Goal: Navigation & Orientation: Understand site structure

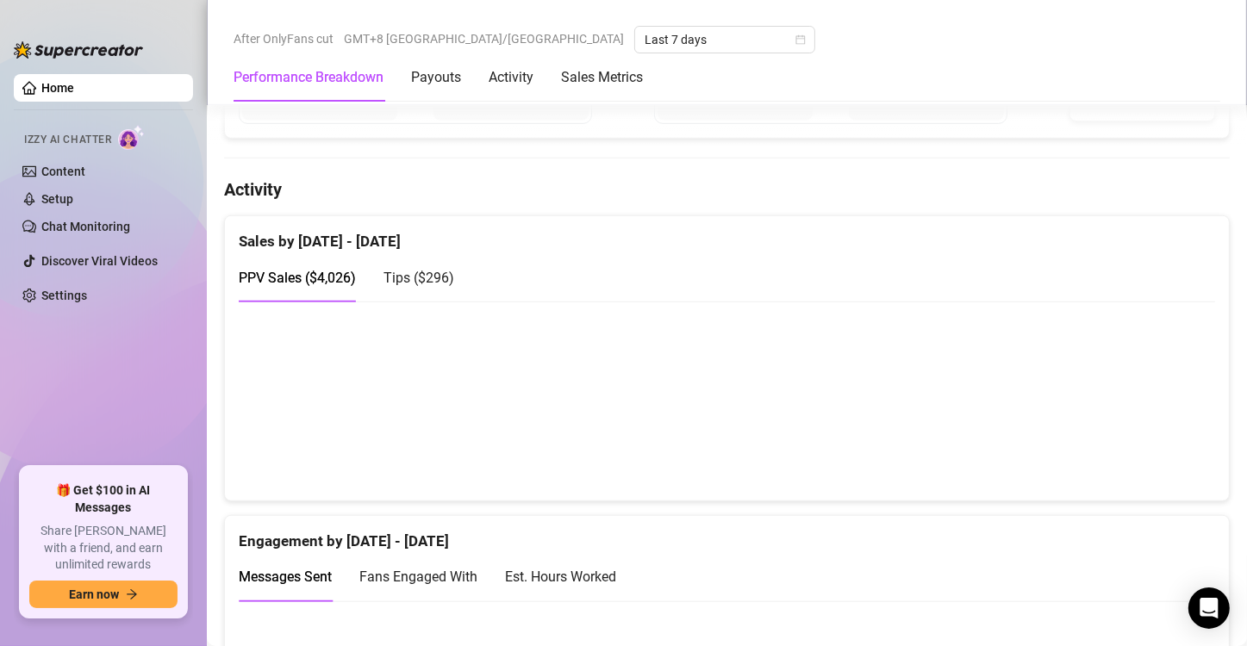
scroll to position [1034, 0]
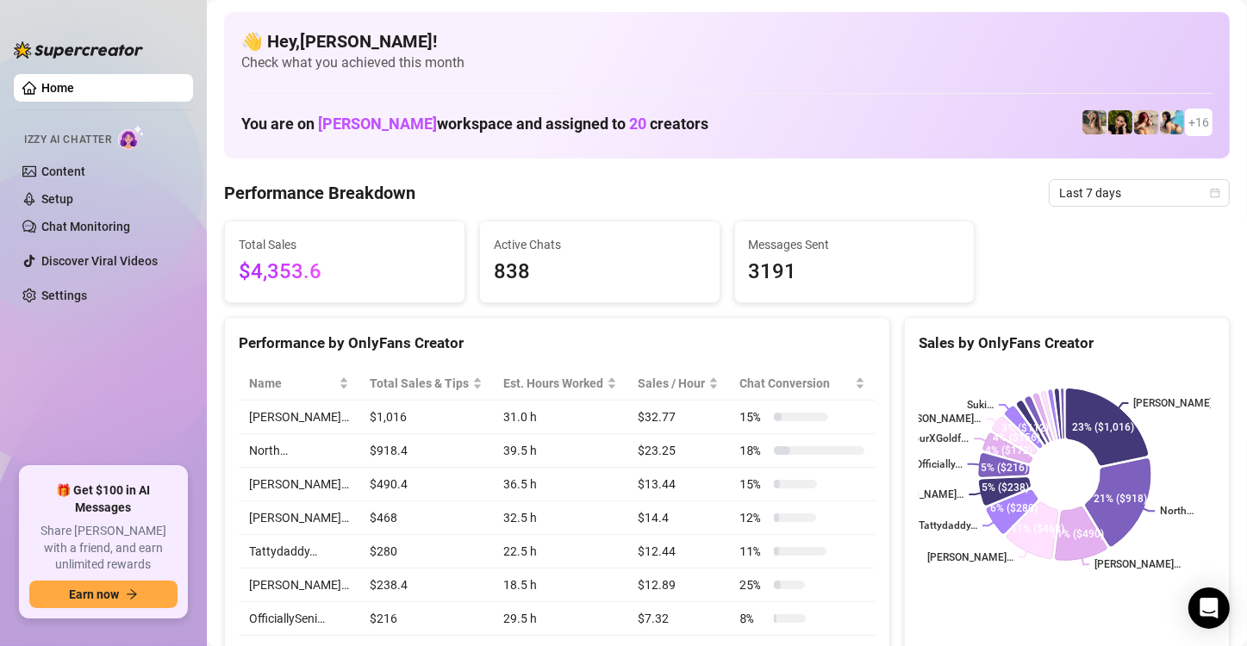
drag, startPoint x: 161, startPoint y: 327, endPoint x: 152, endPoint y: 334, distance: 11.0
click at [154, 332] on ul "Home Izzy AI Chatter Content Setup Chat Monitoring Discover Viral Videos Settin…" at bounding box center [103, 263] width 179 height 393
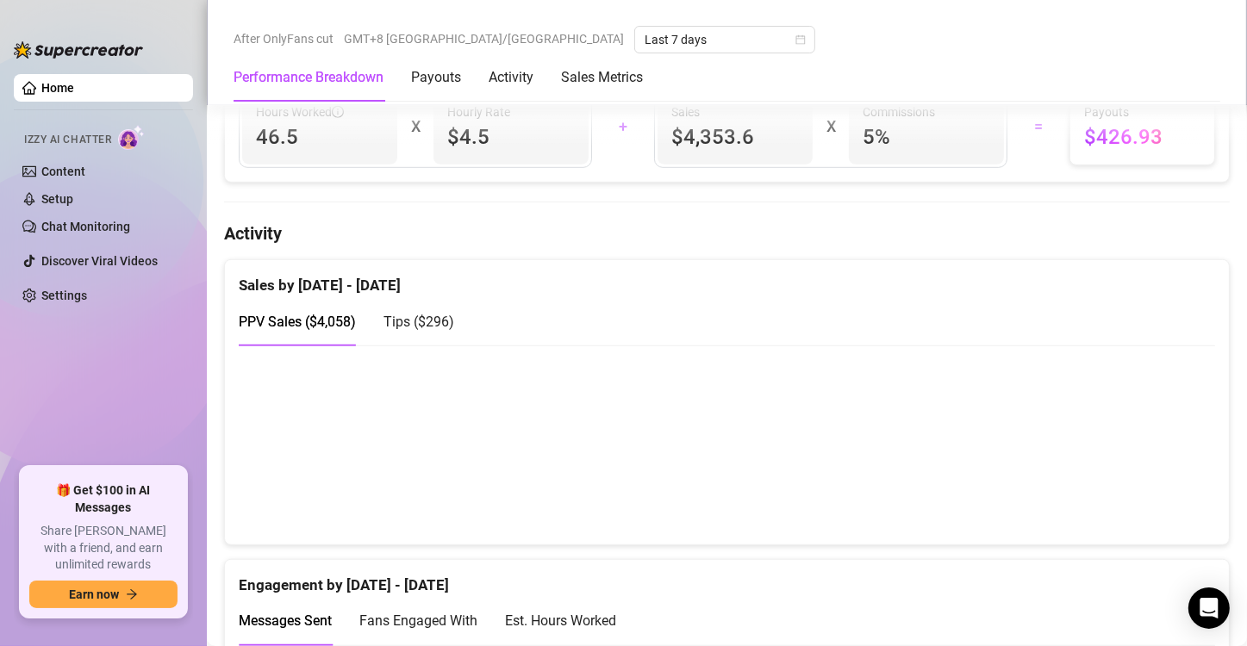
scroll to position [948, 0]
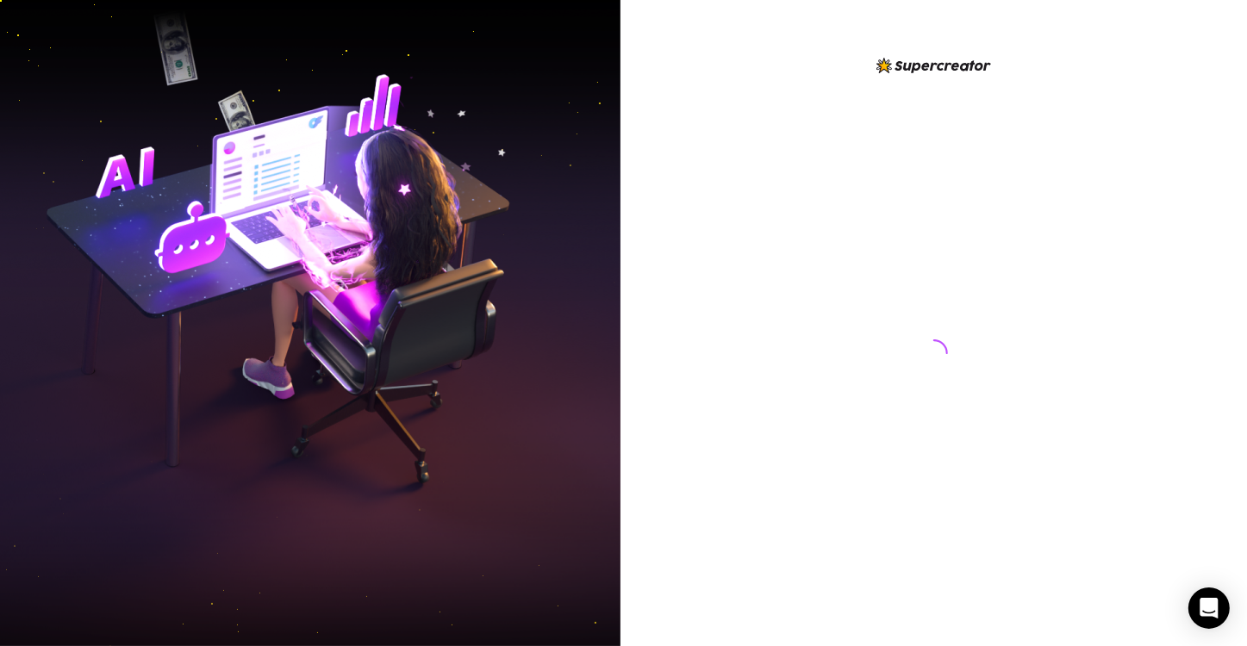
click at [174, 258] on img at bounding box center [310, 324] width 620 height 778
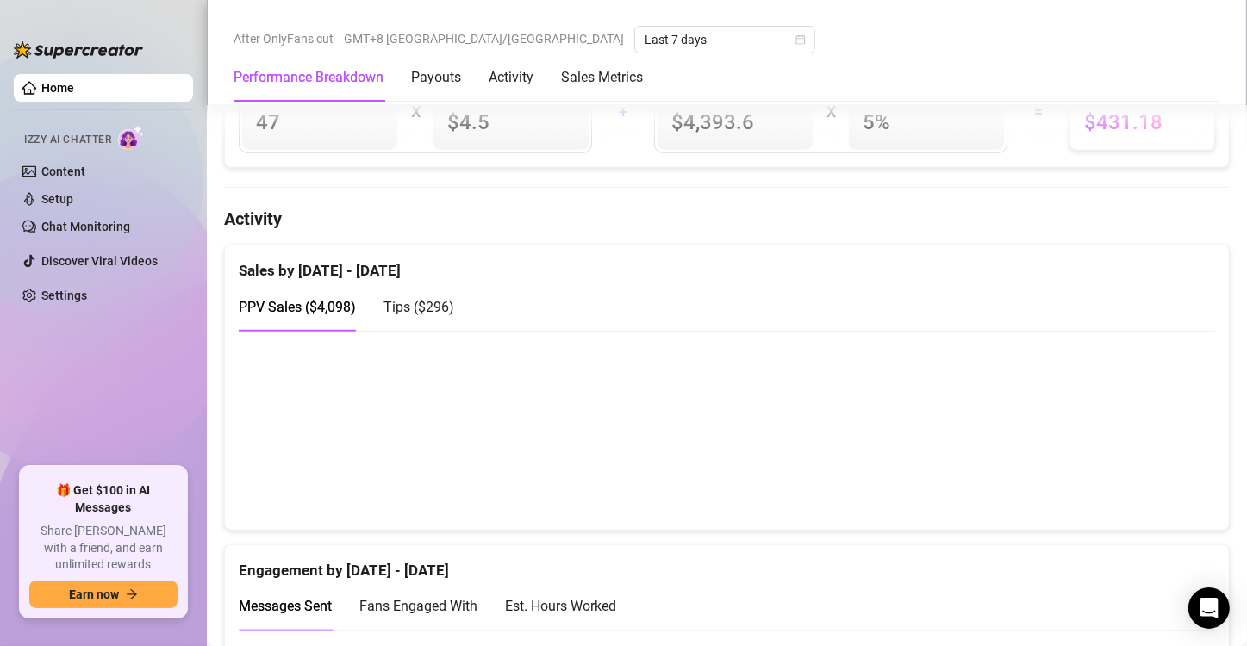
scroll to position [603, 0]
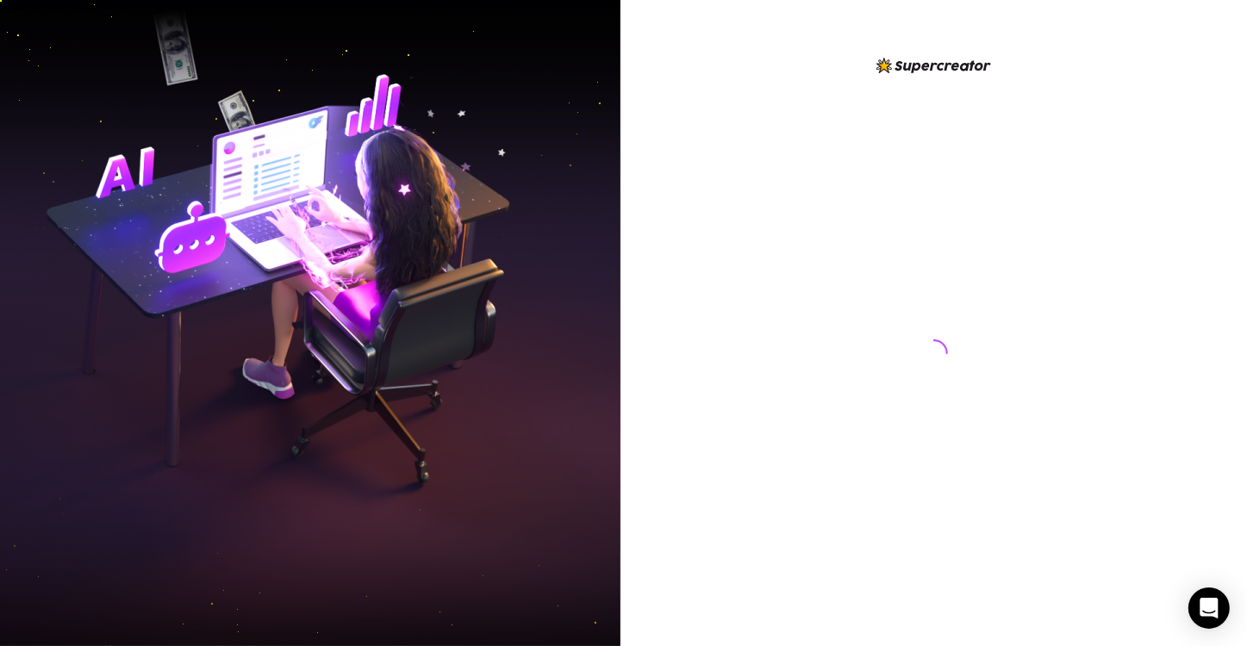
click at [113, 341] on img at bounding box center [310, 324] width 620 height 778
click at [109, 286] on img at bounding box center [310, 324] width 620 height 778
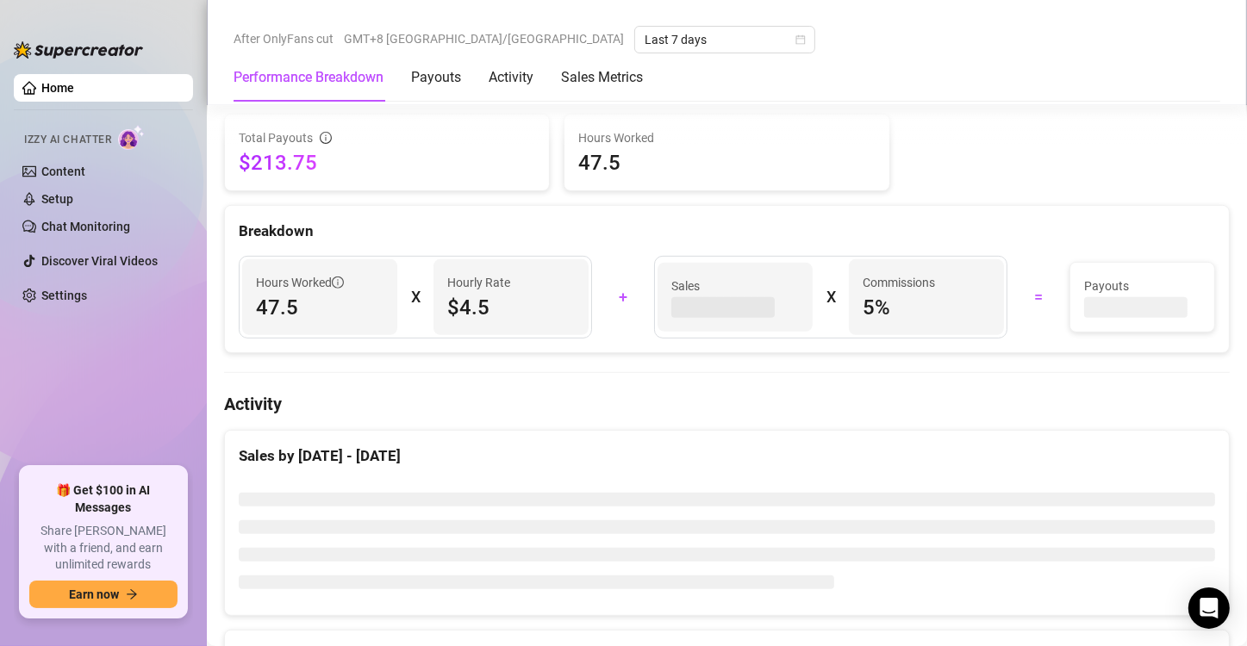
scroll to position [431, 0]
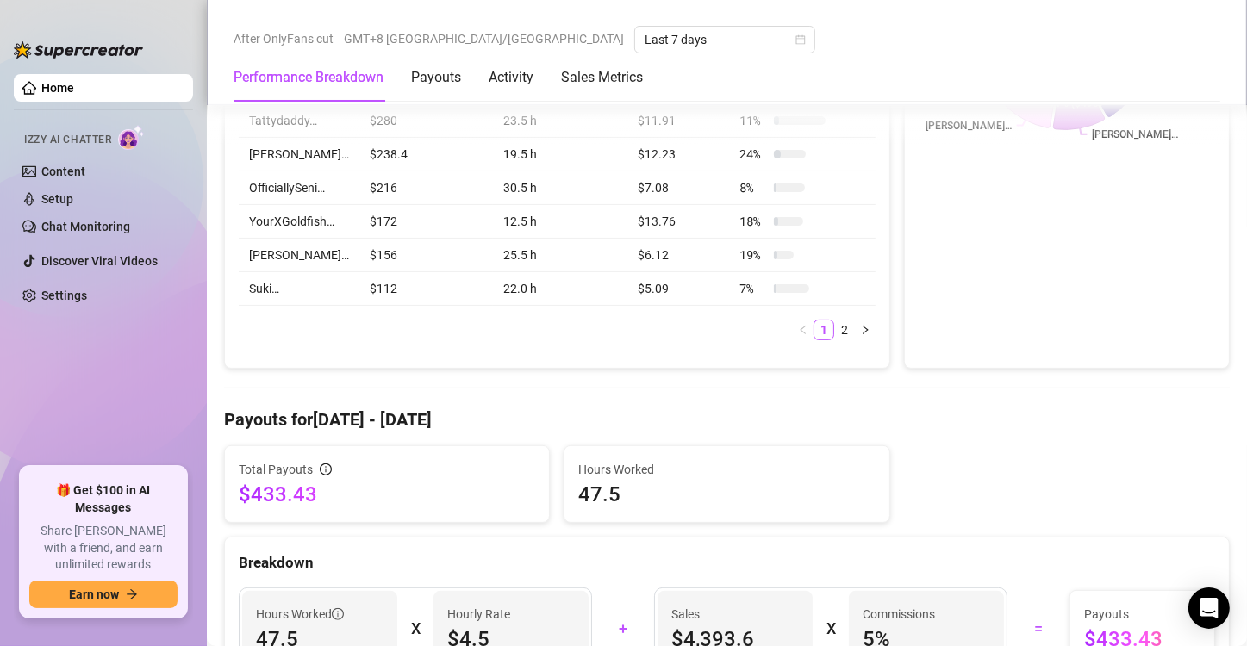
click at [103, 427] on ul "Home Izzy AI Chatter Content Setup Chat Monitoring Discover Viral Videos Settin…" at bounding box center [103, 263] width 179 height 393
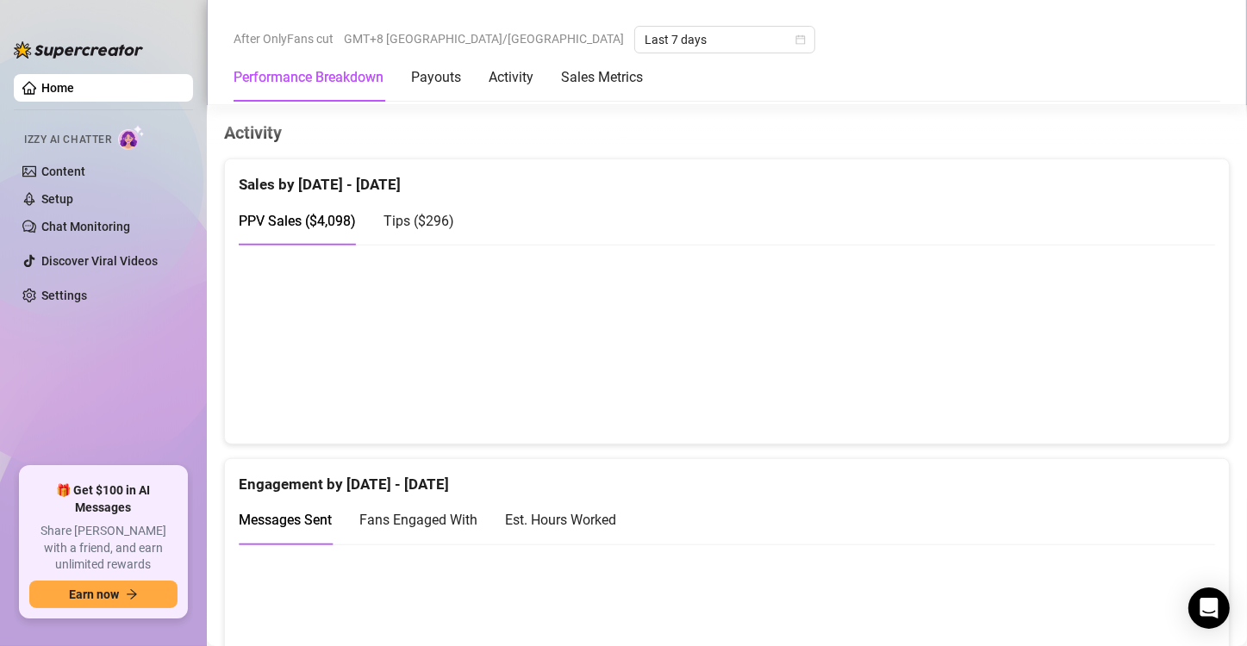
click at [1150, 303] on canvas at bounding box center [720, 344] width 962 height 172
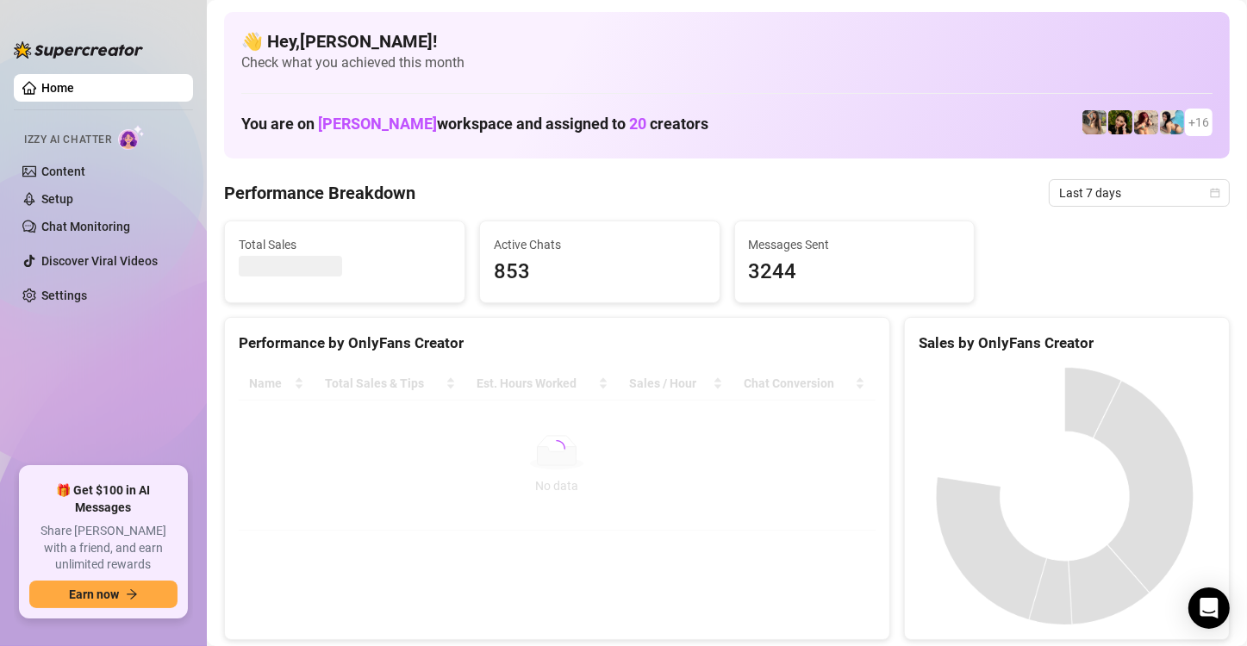
click at [175, 399] on ul "Home Izzy AI Chatter Content Setup Chat Monitoring Discover Viral Videos Settin…" at bounding box center [103, 263] width 179 height 393
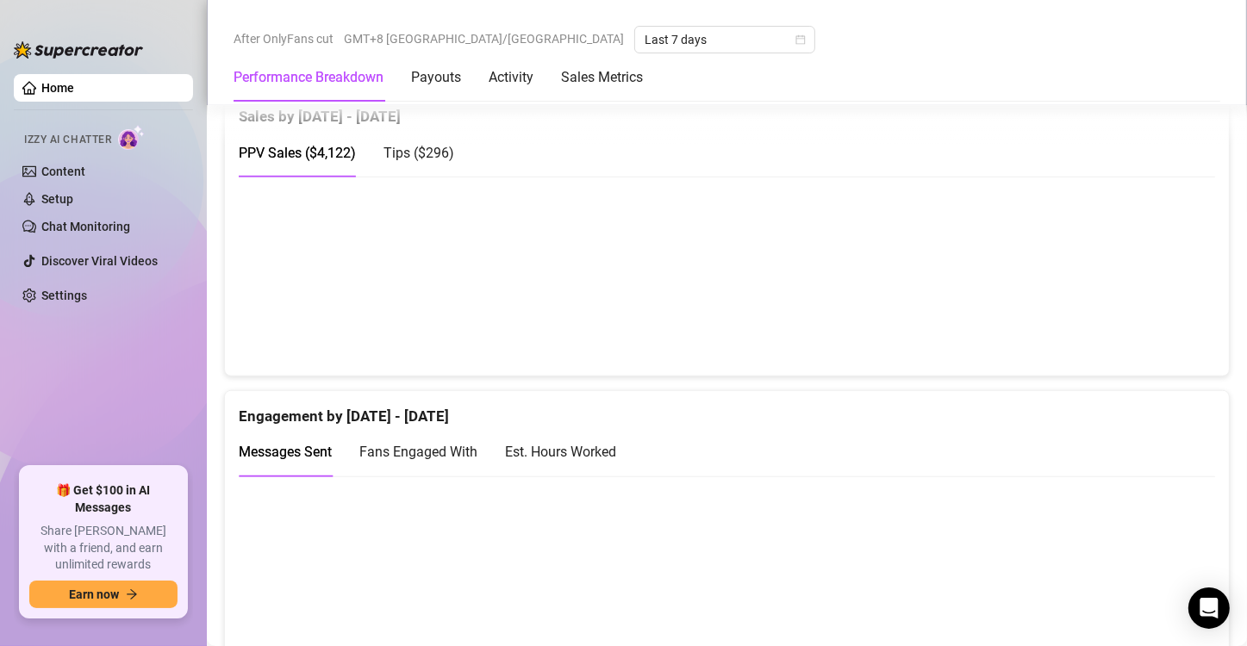
scroll to position [1120, 0]
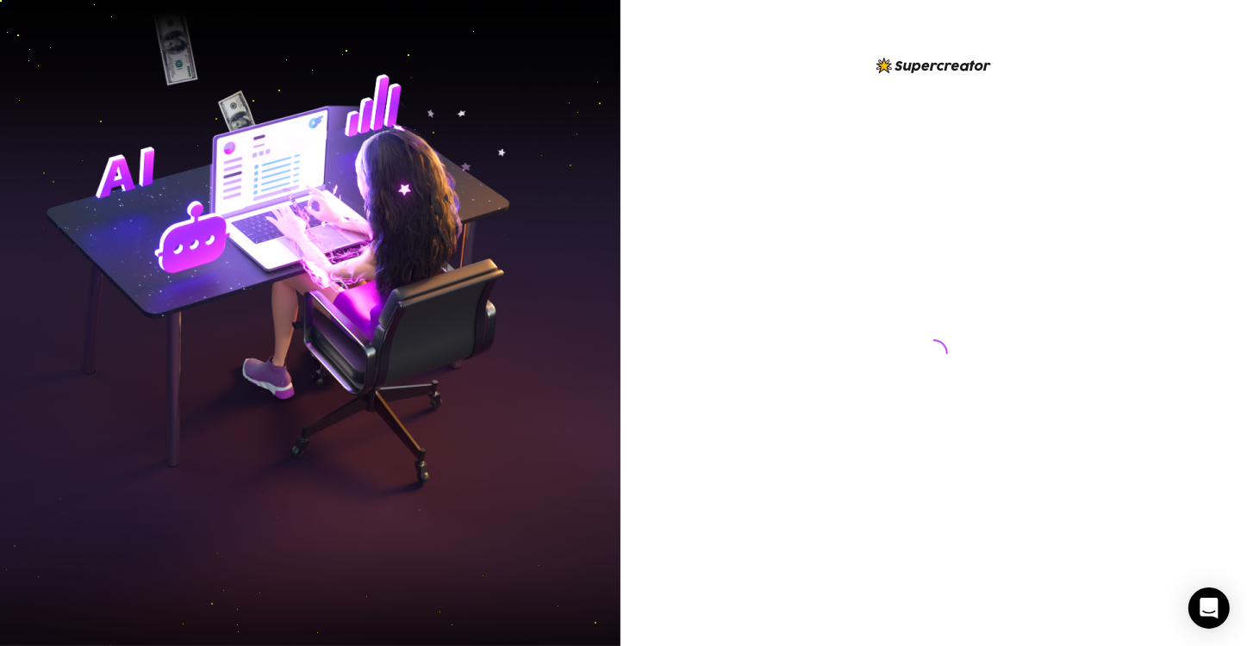
click at [128, 270] on img at bounding box center [310, 324] width 620 height 778
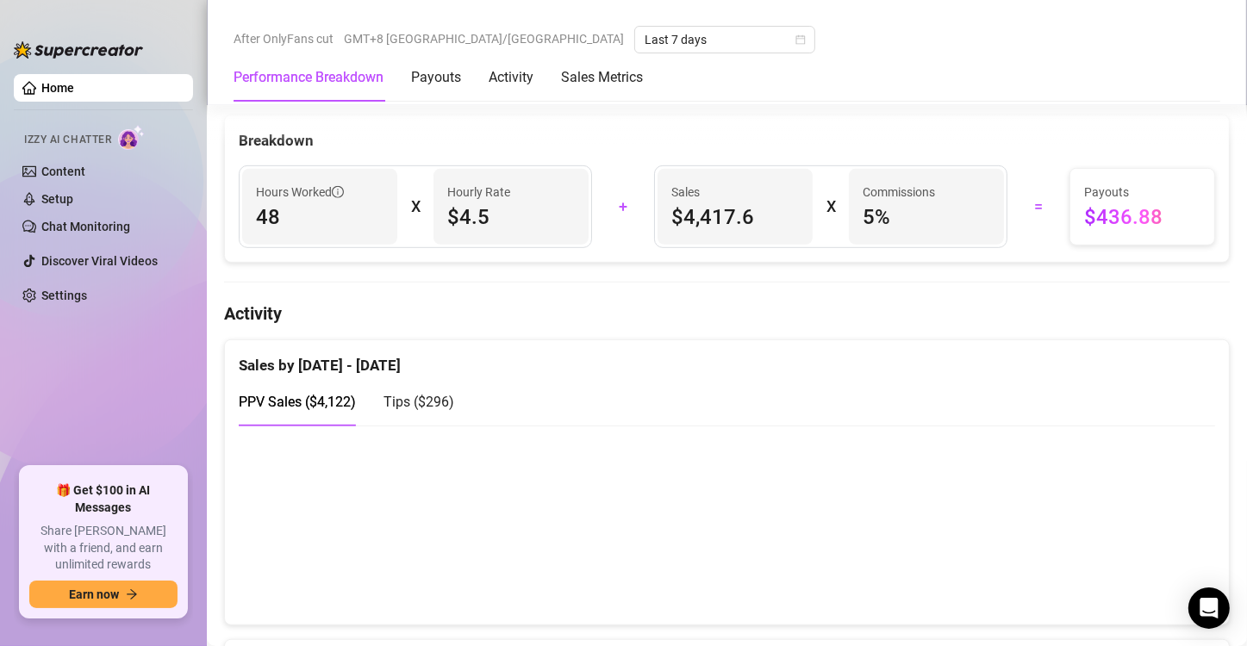
scroll to position [1034, 0]
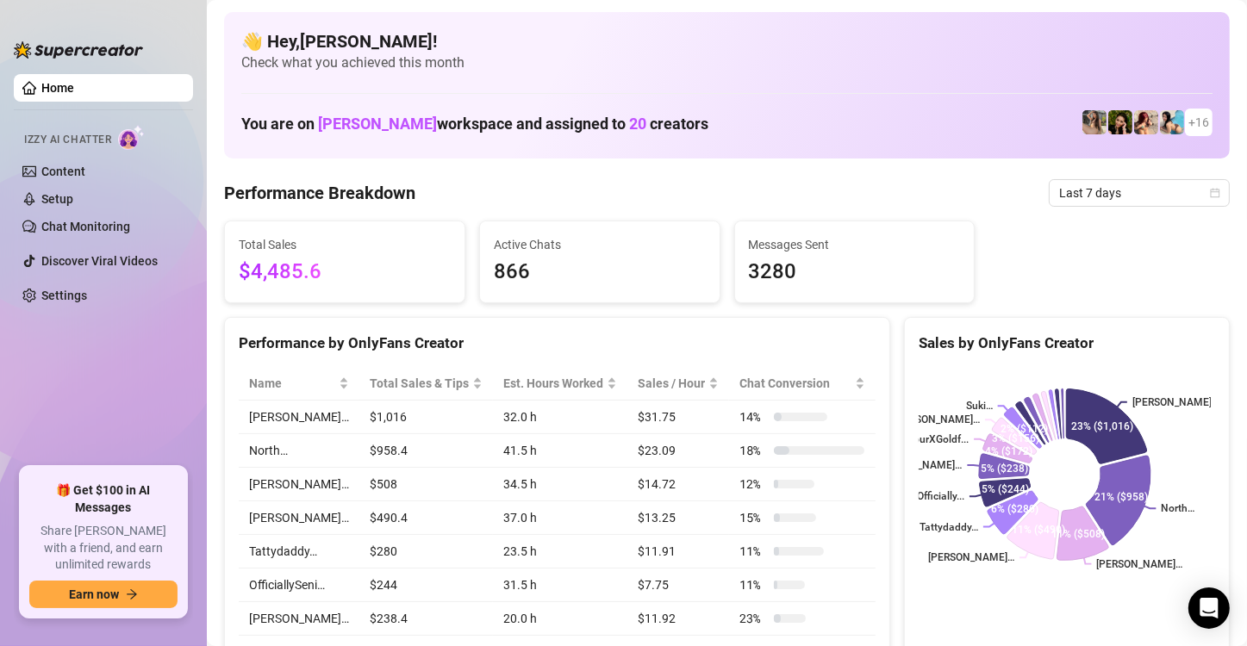
click at [146, 372] on ul "Home Izzy AI Chatter Content Setup Chat Monitoring Discover Viral Videos Settin…" at bounding box center [103, 263] width 179 height 393
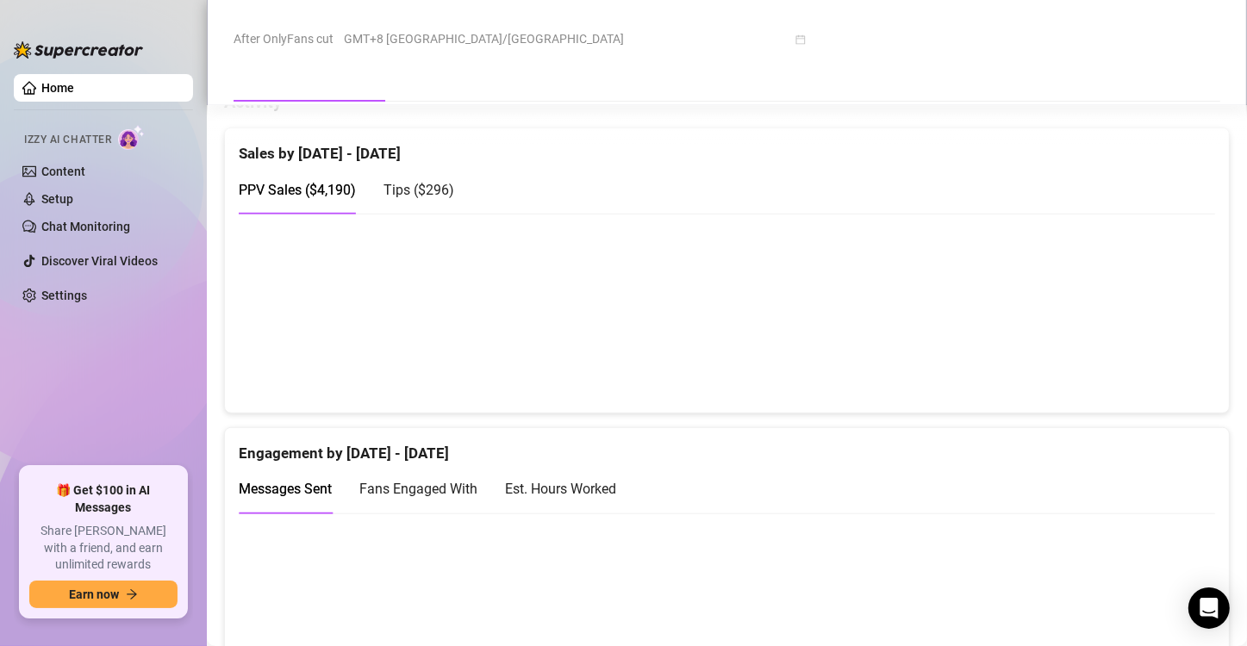
scroll to position [1120, 0]
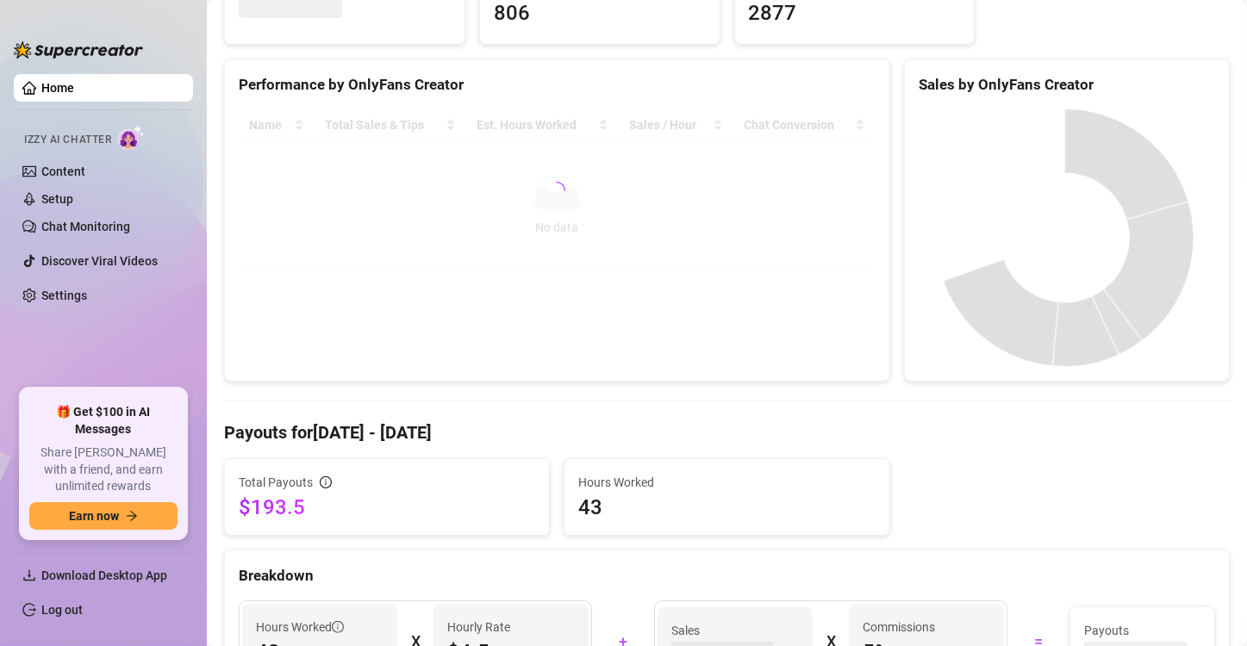
scroll to position [603, 0]
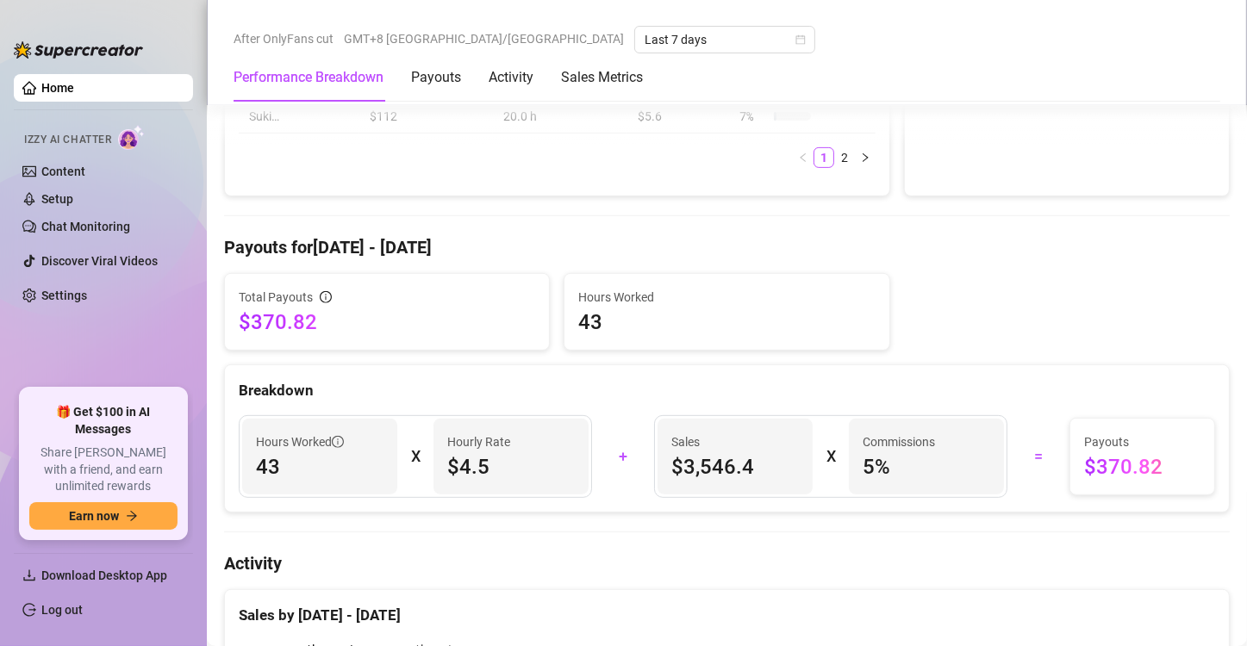
click at [99, 344] on ul "Home Izzy AI Chatter Content Setup Chat Monitoring Discover Viral Videos Settin…" at bounding box center [103, 224] width 179 height 314
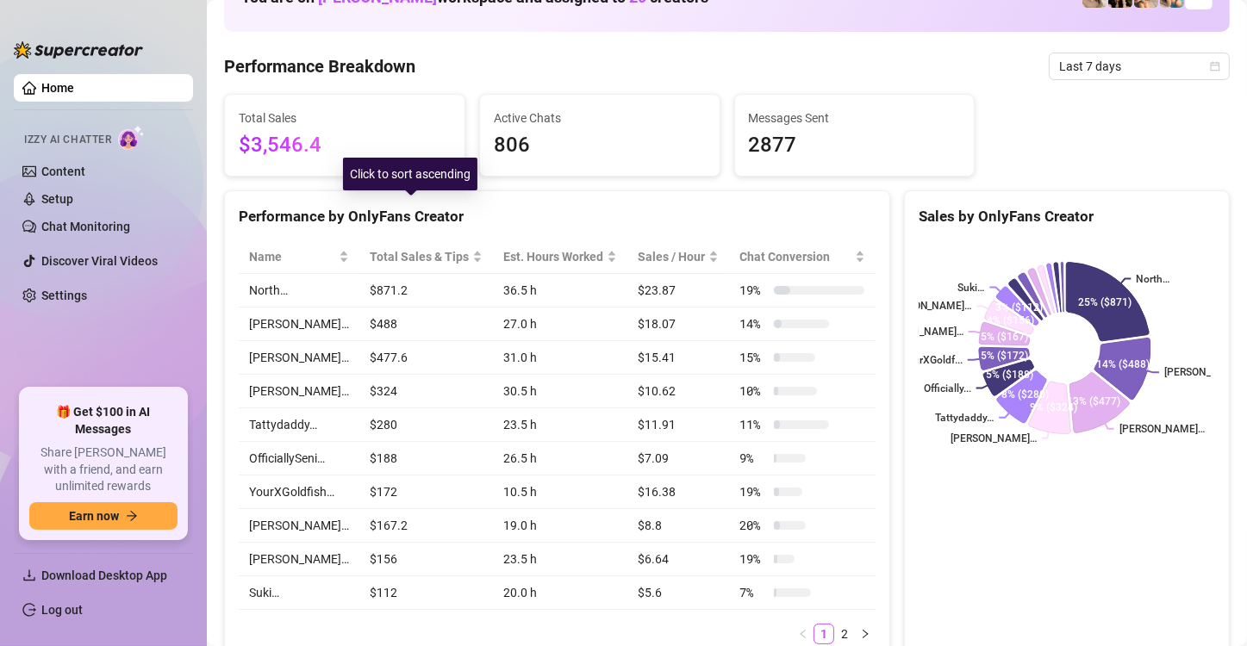
scroll to position [0, 0]
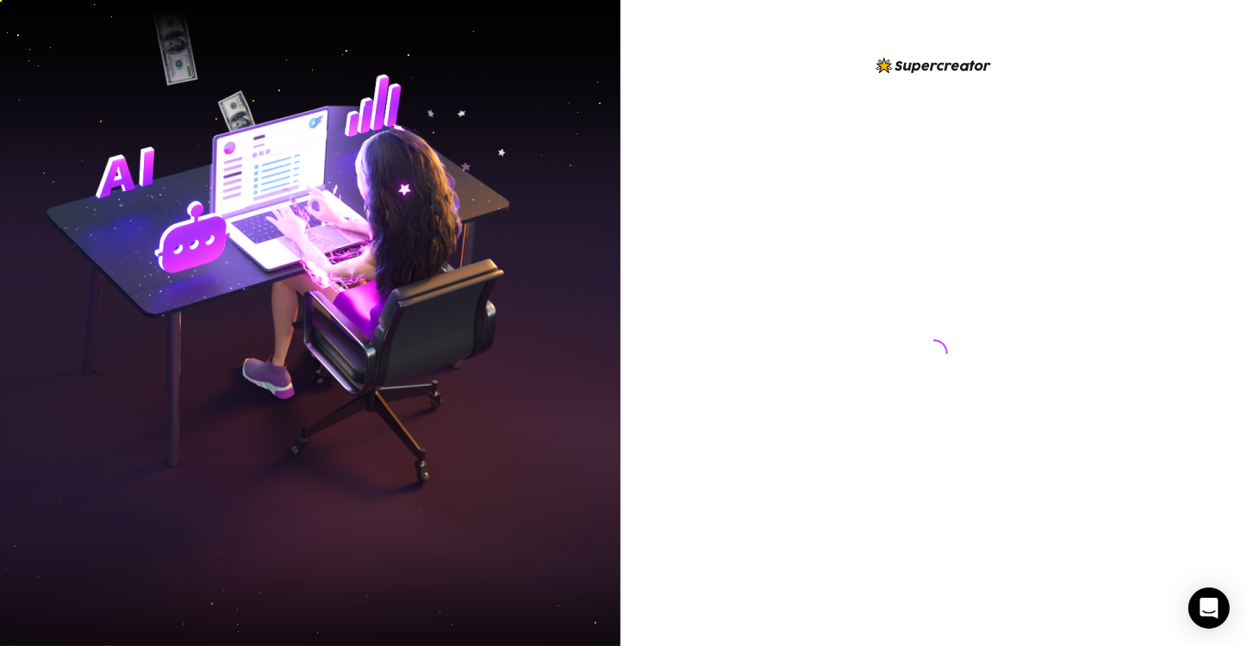
click at [131, 195] on img at bounding box center [310, 324] width 620 height 778
click at [176, 400] on img at bounding box center [310, 324] width 620 height 778
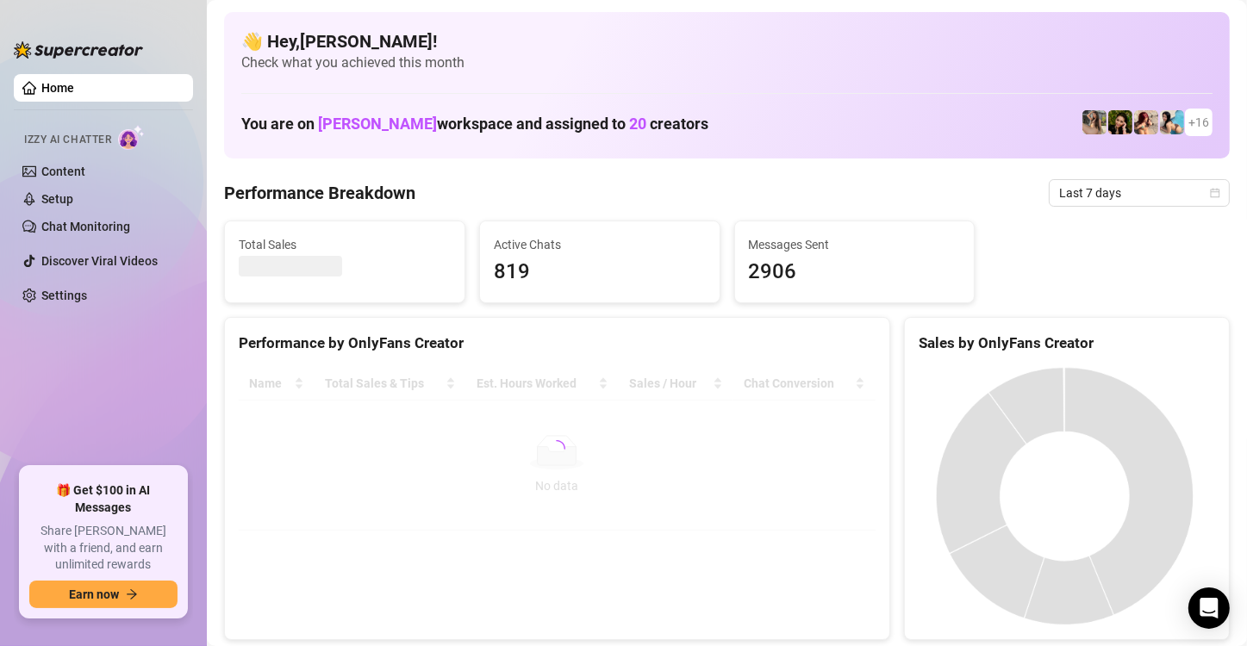
click at [1108, 196] on span "Last 7 days" at bounding box center [1139, 193] width 160 height 26
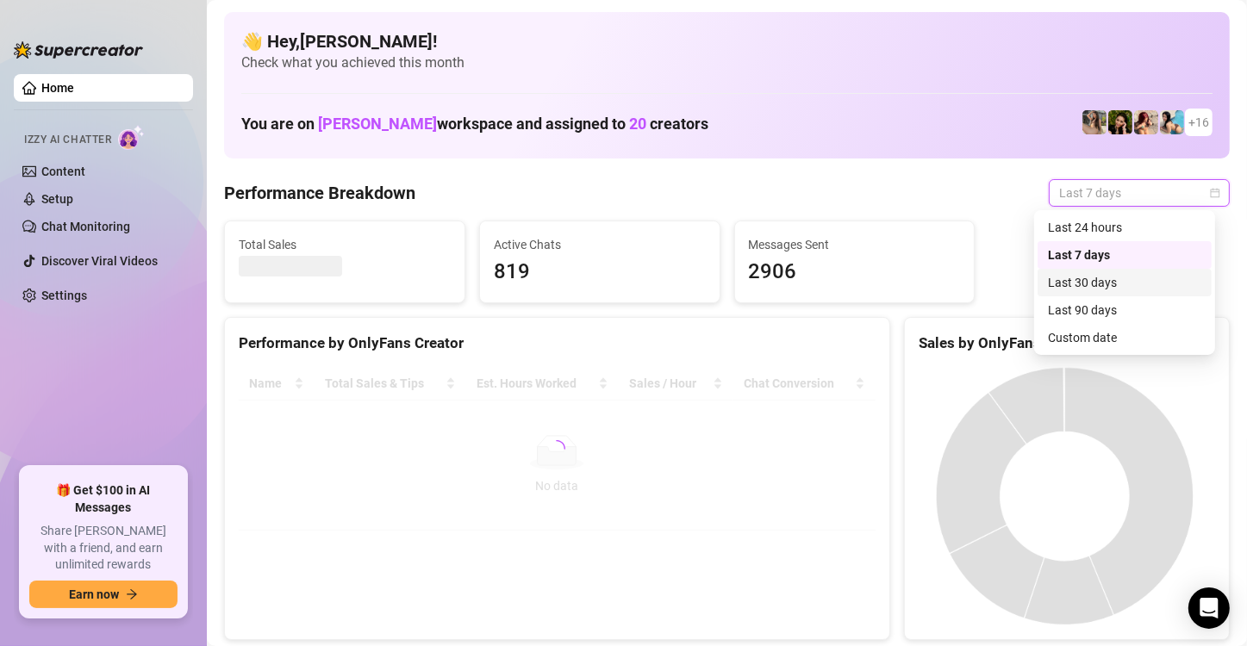
click at [1117, 290] on div "Last 30 days" at bounding box center [1124, 282] width 153 height 19
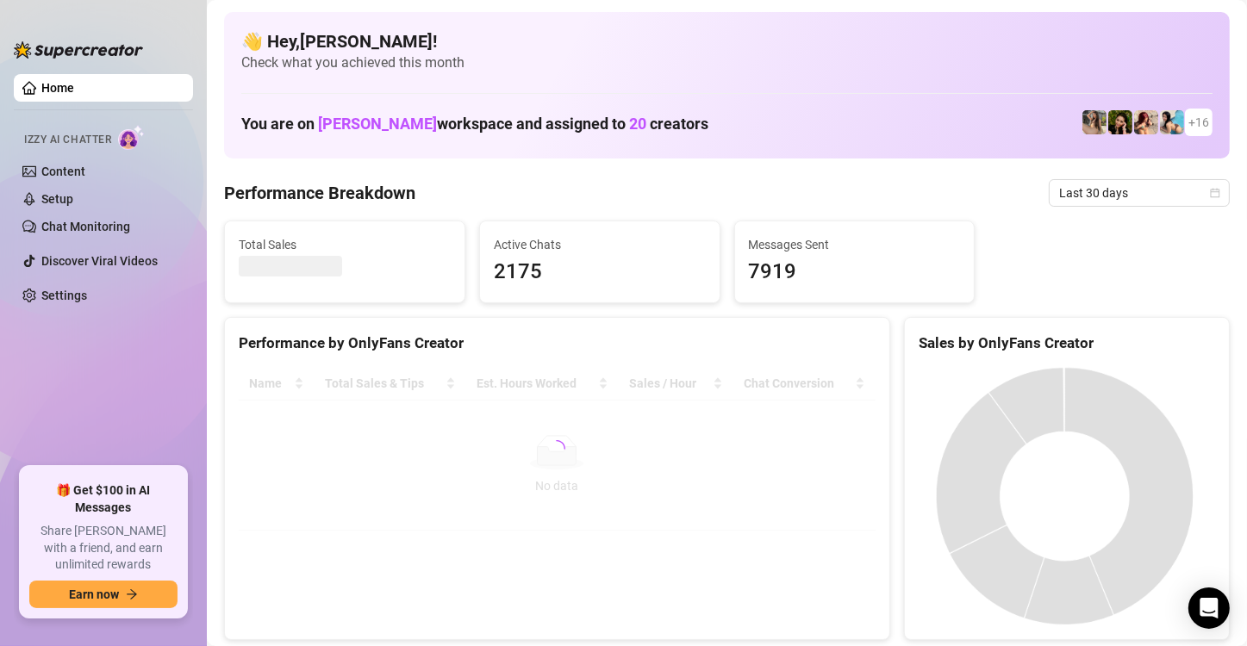
click at [75, 338] on ul "Home Izzy AI Chatter Content Setup Chat Monitoring Discover Viral Videos Settin…" at bounding box center [103, 263] width 179 height 393
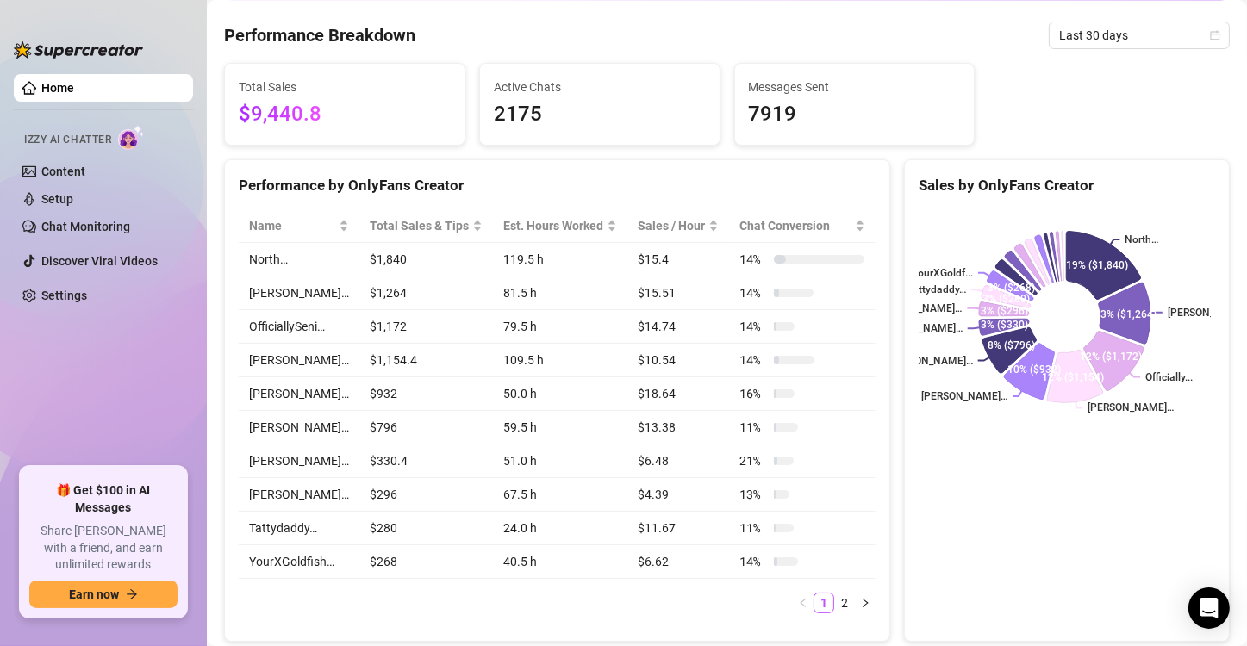
scroll to position [128, 0]
